Goal: Transaction & Acquisition: Purchase product/service

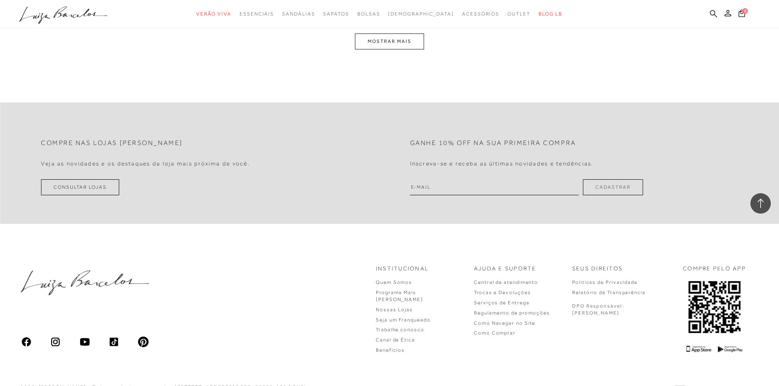
scroll to position [940, 0]
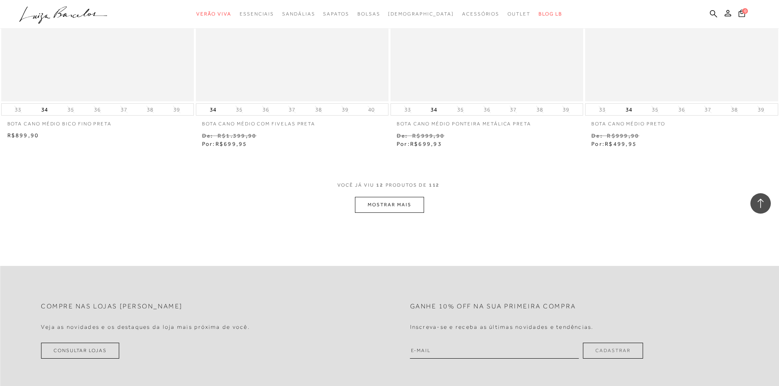
click at [395, 205] on button "MOSTRAR MAIS" at bounding box center [389, 205] width 69 height 16
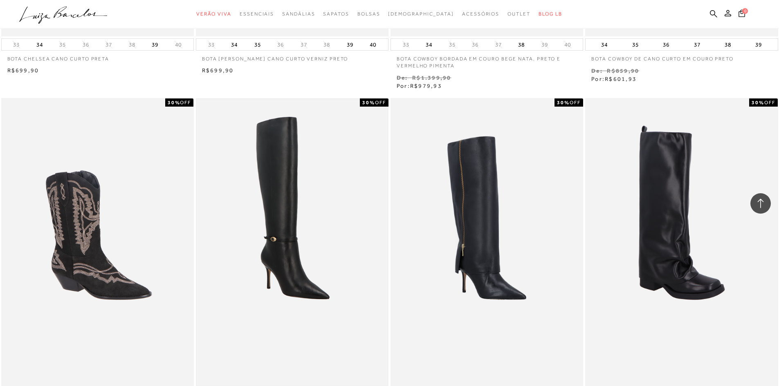
click at [297, 216] on img at bounding box center [292, 242] width 191 height 287
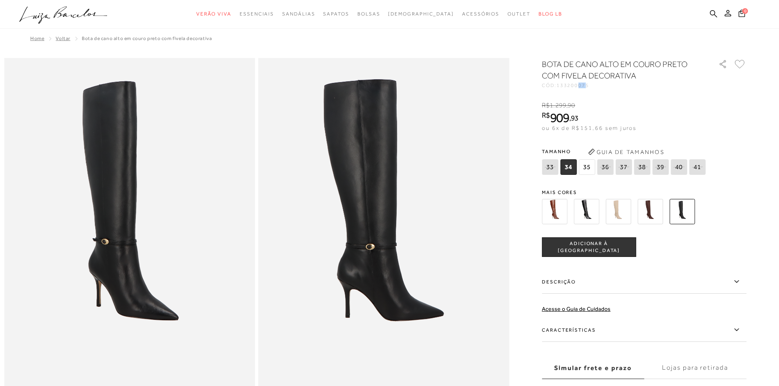
click at [587, 86] on span "133200075" at bounding box center [572, 86] width 33 height 6
click at [589, 85] on span "133200075" at bounding box center [572, 86] width 33 height 6
drag, startPoint x: 594, startPoint y: 85, endPoint x: 562, endPoint y: 84, distance: 31.5
click at [562, 84] on span "133200075" at bounding box center [572, 86] width 33 height 6
copy span "133200075"
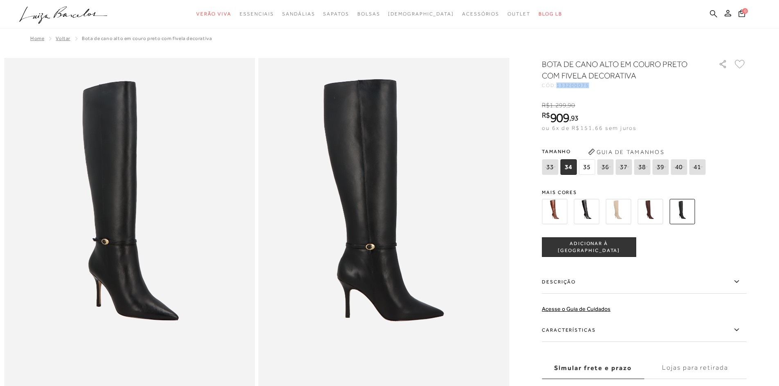
click at [716, 13] on icon at bounding box center [713, 14] width 7 height 8
click at [716, 12] on icon at bounding box center [713, 14] width 7 height 8
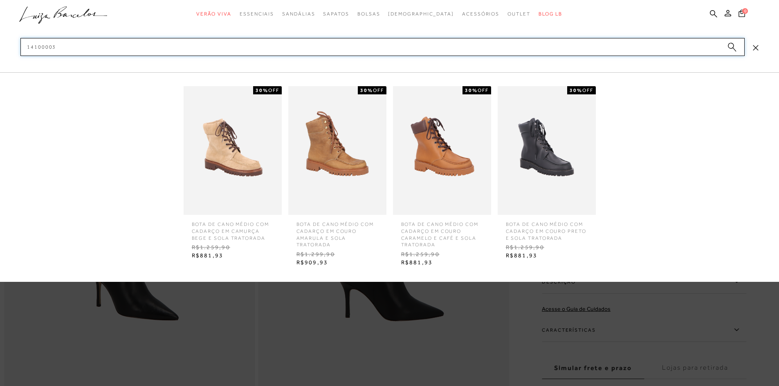
type input "14100003"
click at [458, 132] on img at bounding box center [442, 150] width 98 height 129
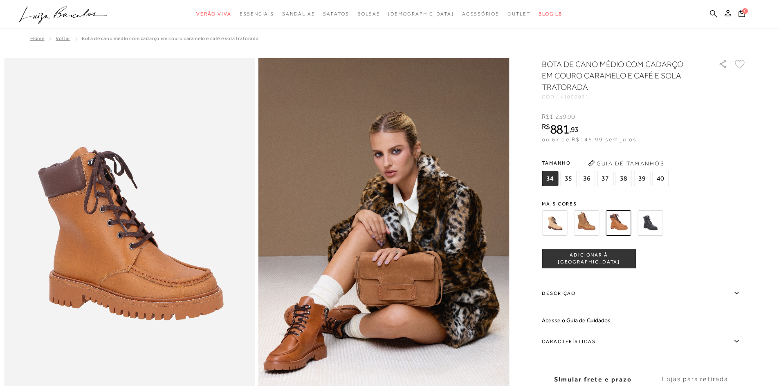
click at [714, 13] on icon at bounding box center [713, 13] width 7 height 7
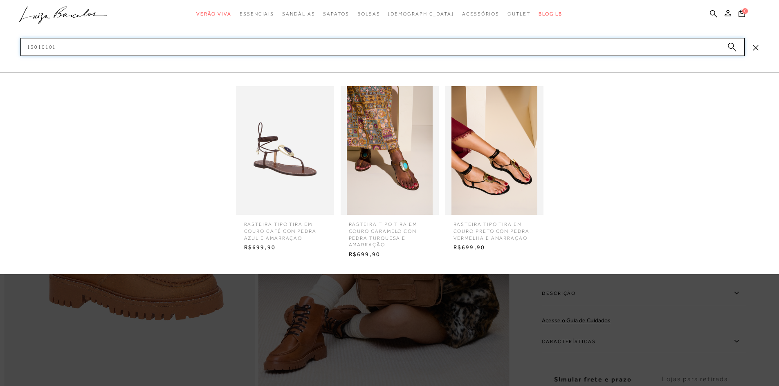
type input "13010101"
click at [483, 166] on img at bounding box center [494, 150] width 98 height 129
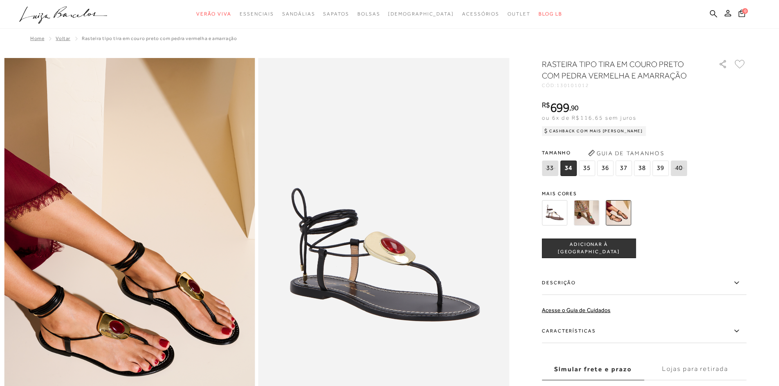
click at [666, 167] on span "39" at bounding box center [660, 169] width 16 height 16
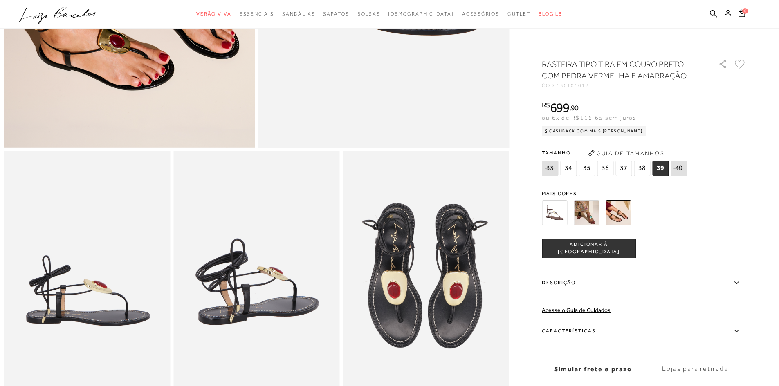
scroll to position [327, 0]
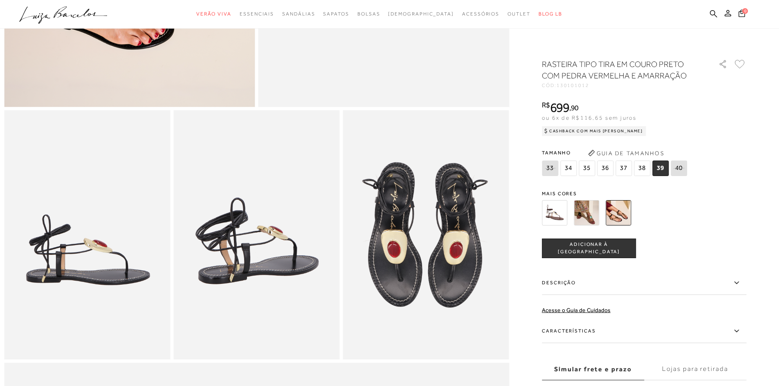
click at [591, 286] on label "Descrição" at bounding box center [644, 283] width 204 height 24
click at [0, 0] on input "Descrição" at bounding box center [0, 0] width 0 height 0
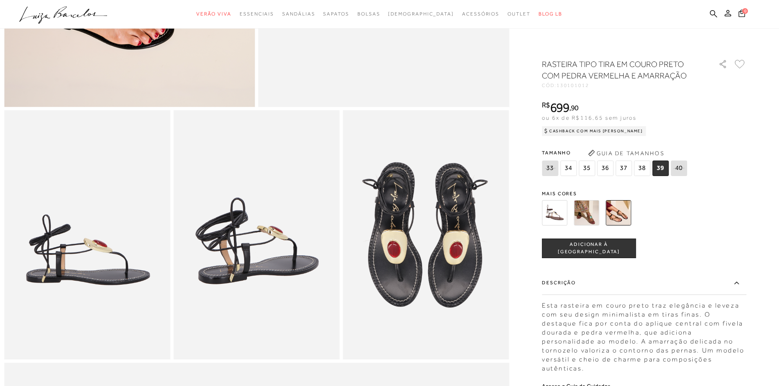
click at [591, 286] on label "Descrição" at bounding box center [644, 283] width 204 height 24
click at [0, 0] on input "Descrição" at bounding box center [0, 0] width 0 height 0
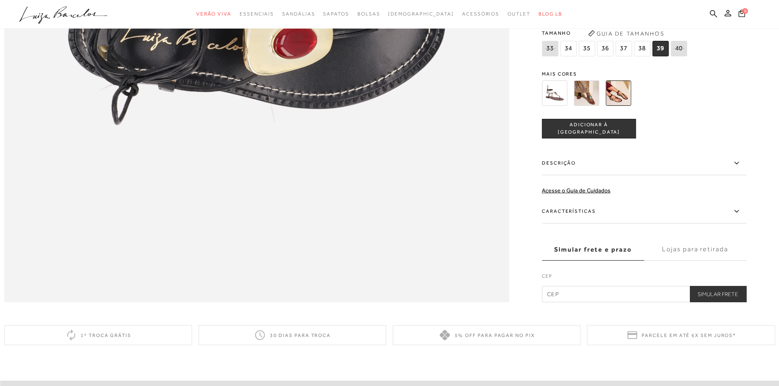
scroll to position [1186, 0]
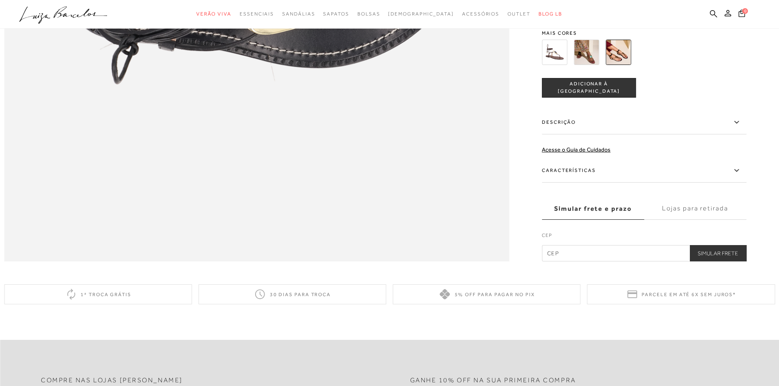
click at [595, 262] on input "text" at bounding box center [644, 253] width 204 height 16
type input "8"
type input "88"
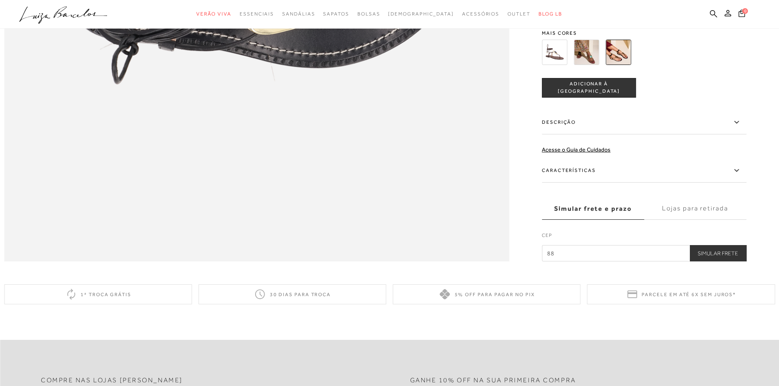
type input "880"
type input "8803"
type input "88035"
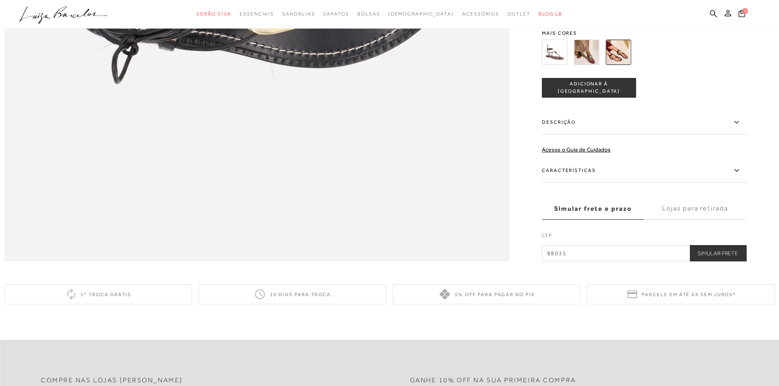
type input "88035"
type input "88035-0"
type input "88035-00"
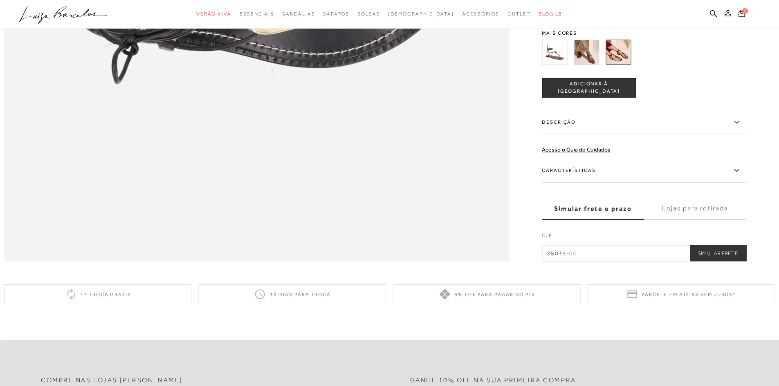
type input "88035-000"
drag, startPoint x: 704, startPoint y: 271, endPoint x: 704, endPoint y: 277, distance: 6.1
click at [704, 262] on button "Simular Frete" at bounding box center [717, 253] width 57 height 16
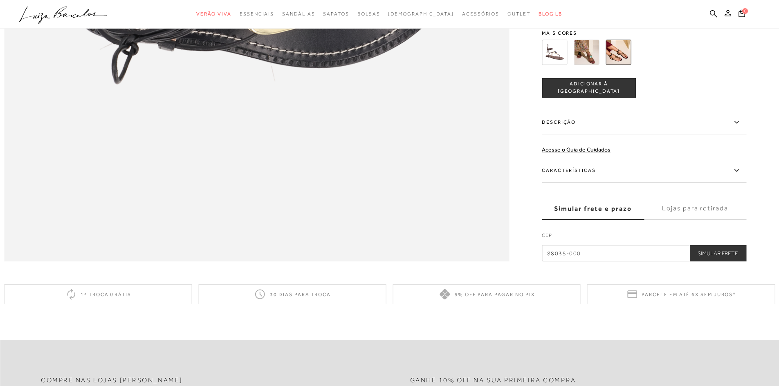
click at [696, 220] on label "Lojas para retirada" at bounding box center [695, 209] width 102 height 22
click at [0, 0] on input "Lojas para retirada" at bounding box center [0, 0] width 0 height 0
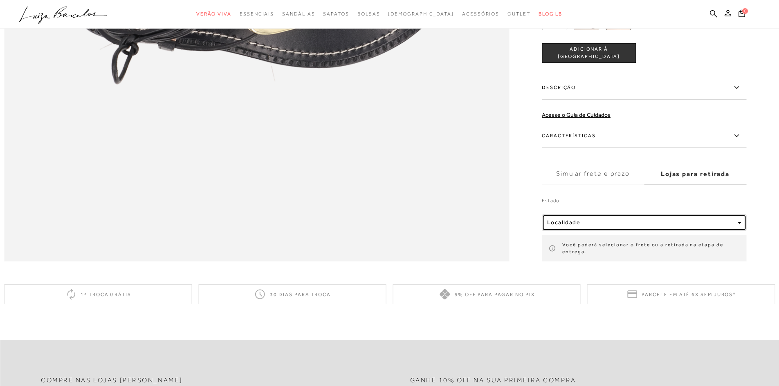
click at [614, 226] on div "Localidade" at bounding box center [640, 222] width 187 height 7
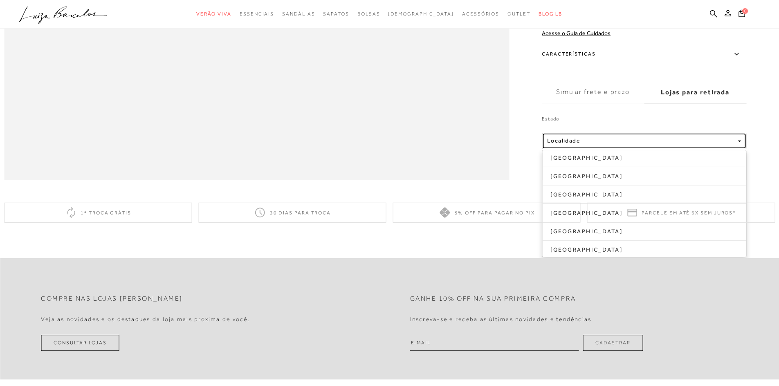
scroll to position [1308, 0]
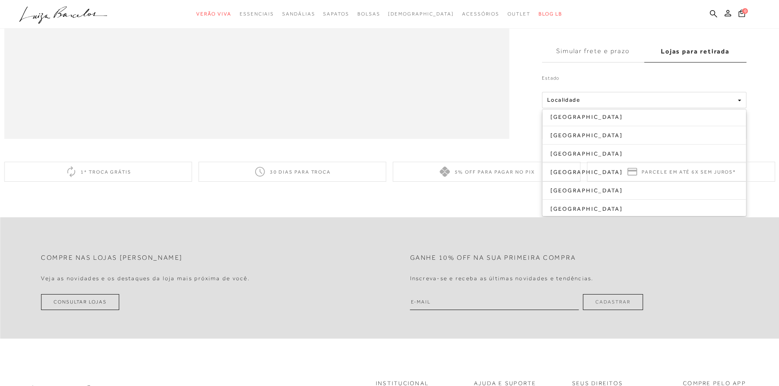
click at [615, 273] on form "Ganhe 10% off na sua primeira compra Inscreva-se e receba as últimas novidades …" at bounding box center [527, 278] width 274 height 64
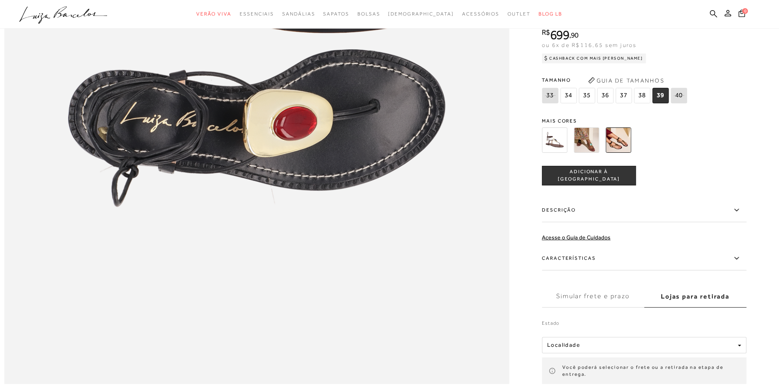
scroll to position [818, 0]
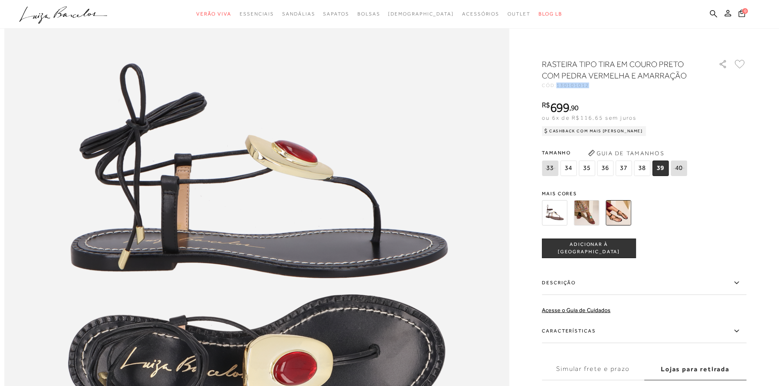
drag, startPoint x: 593, startPoint y: 86, endPoint x: 563, endPoint y: 86, distance: 30.3
click at [563, 86] on span "130101012" at bounding box center [572, 86] width 33 height 6
copy span "130101012"
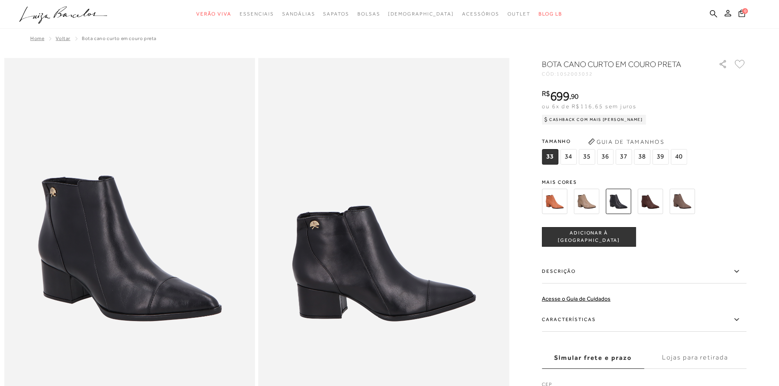
click at [709, 12] on ul ".a{fill-rule:evenodd;} Verão Viva Em alta Favoritos das Influenciadoras Apostas…" at bounding box center [383, 14] width 728 height 15
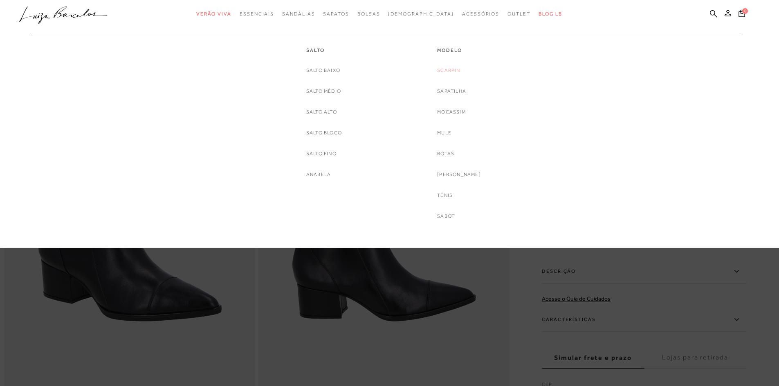
click at [451, 68] on link "Scarpin" at bounding box center [448, 70] width 23 height 9
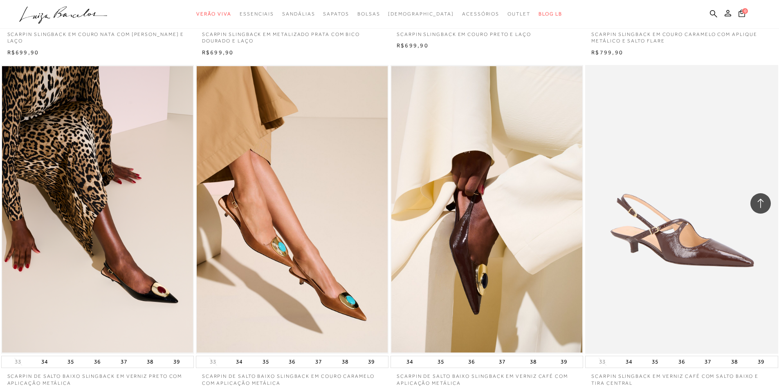
scroll to position [859, 0]
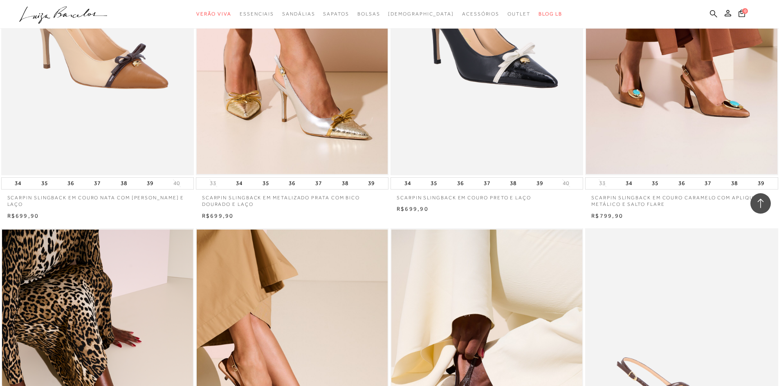
click at [711, 10] on icon at bounding box center [713, 13] width 7 height 7
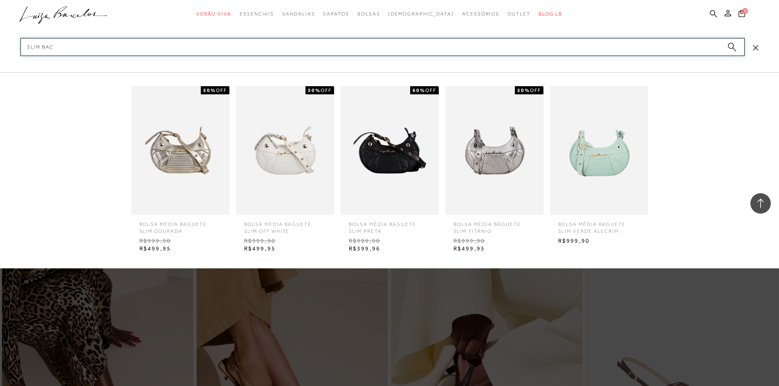
type input "slim back"
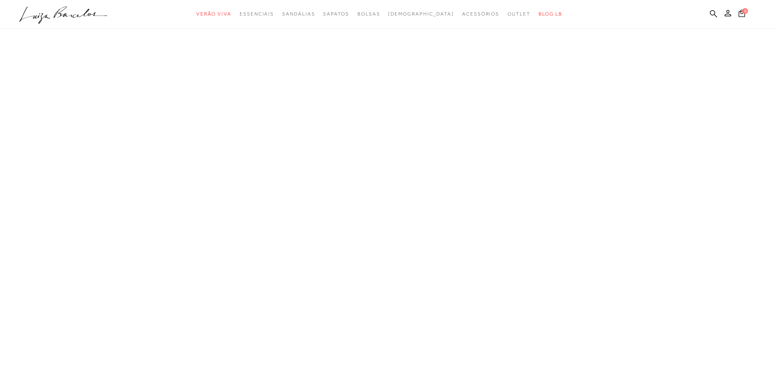
scroll to position [0, 0]
click at [714, 13] on icon at bounding box center [713, 13] width 7 height 7
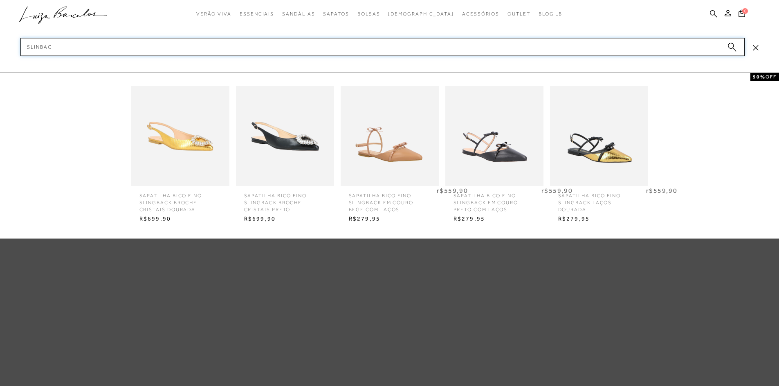
type input "slinback"
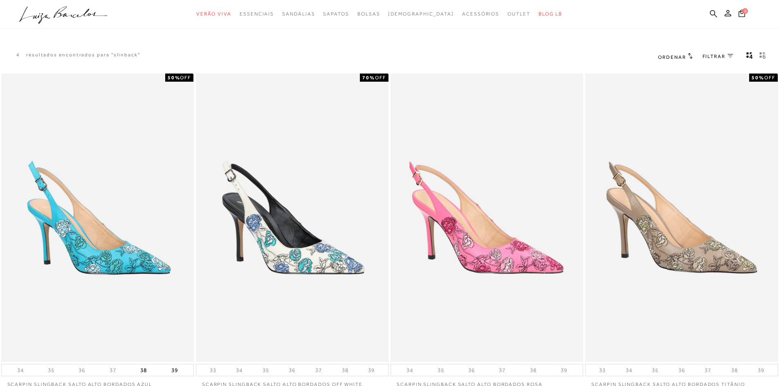
click at [630, 49] on div "4 resultados encontrados para "slinback" Ordenar" at bounding box center [389, 56] width 779 height 31
